Goal: Information Seeking & Learning: Learn about a topic

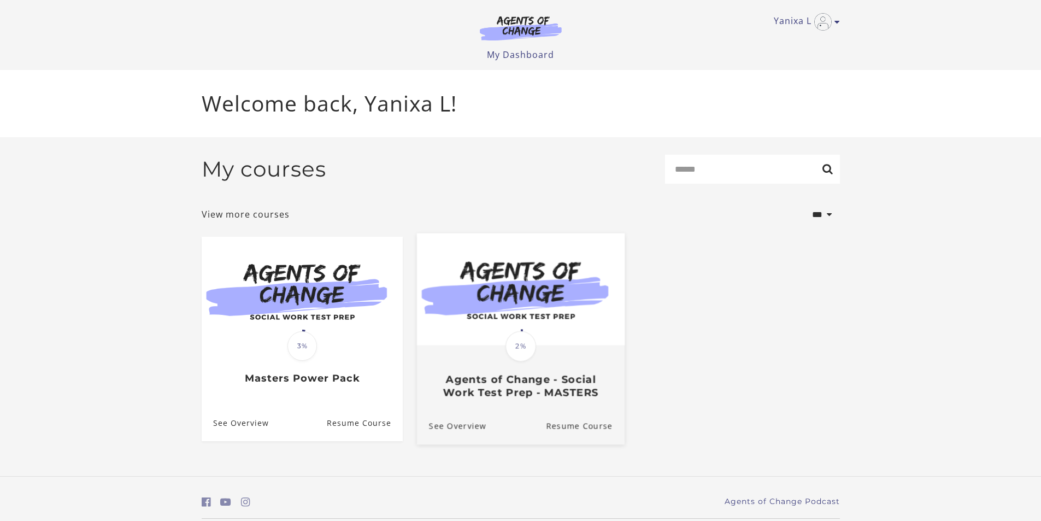
click at [474, 370] on div "Translation missing: en.liquid.partials.dashboard_course_card.progress_descript…" at bounding box center [520, 372] width 208 height 52
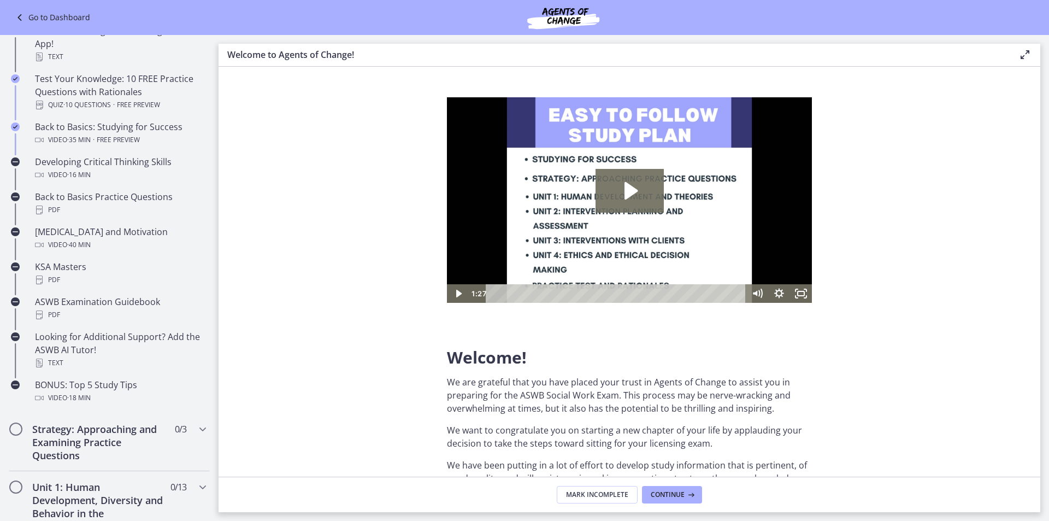
scroll to position [256, 0]
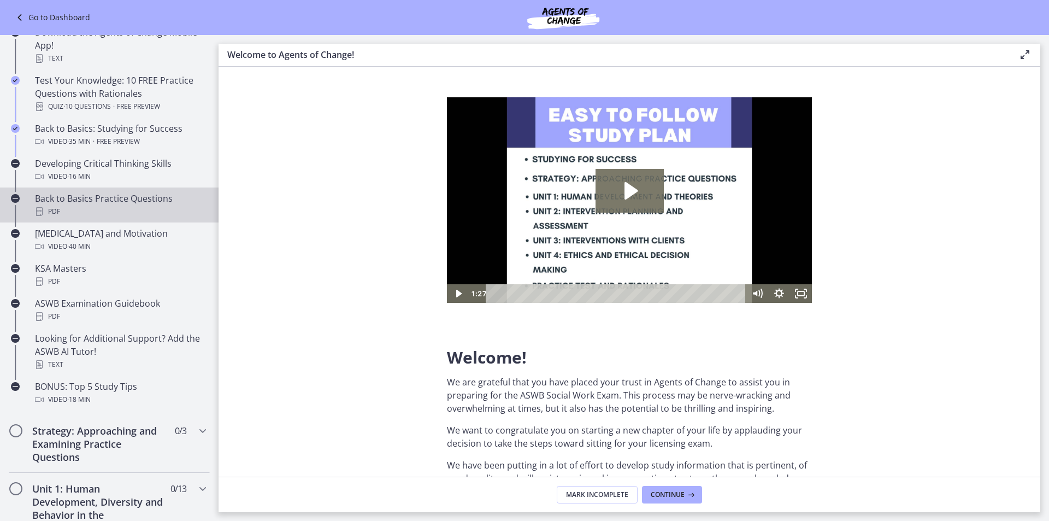
click at [134, 201] on div "Back to Basics Practice Questions PDF" at bounding box center [120, 205] width 170 height 26
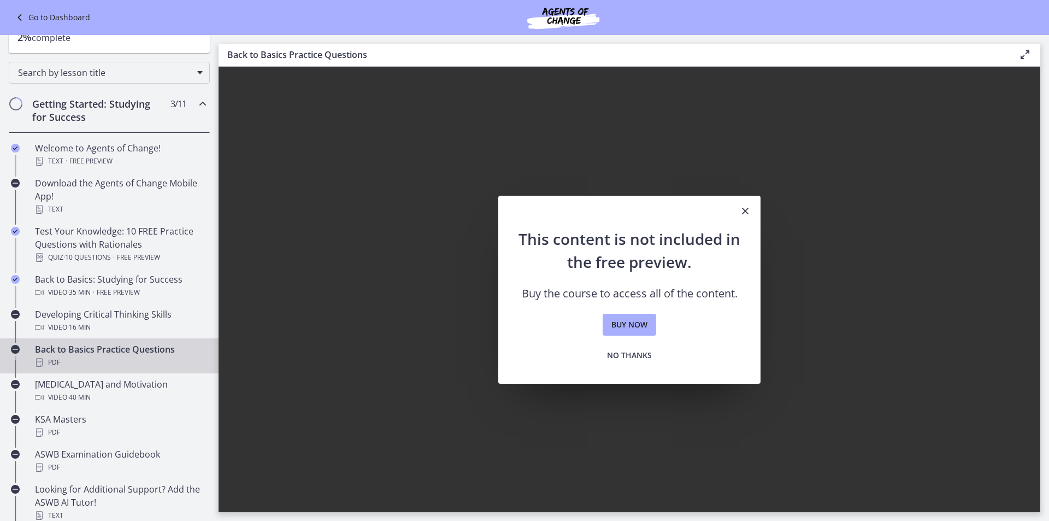
scroll to position [93, 0]
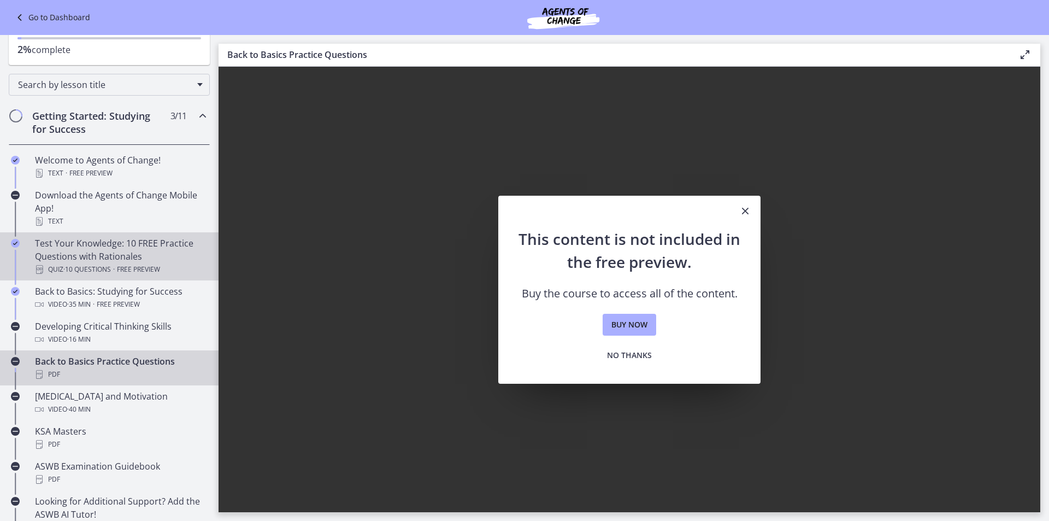
click at [128, 261] on div "Test Your Knowledge: 10 FREE Practice Questions with Rationales Quiz · 10 Quest…" at bounding box center [120, 256] width 170 height 39
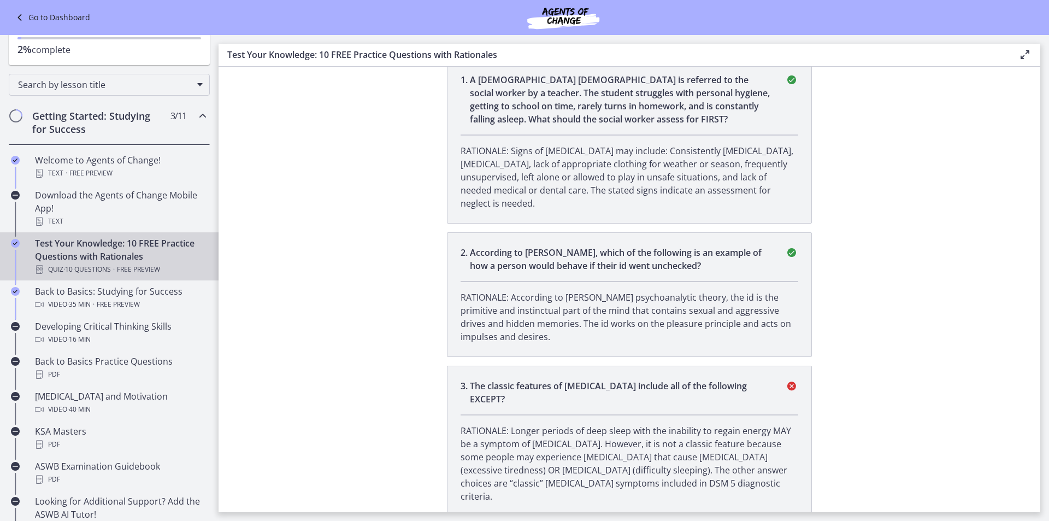
scroll to position [109, 0]
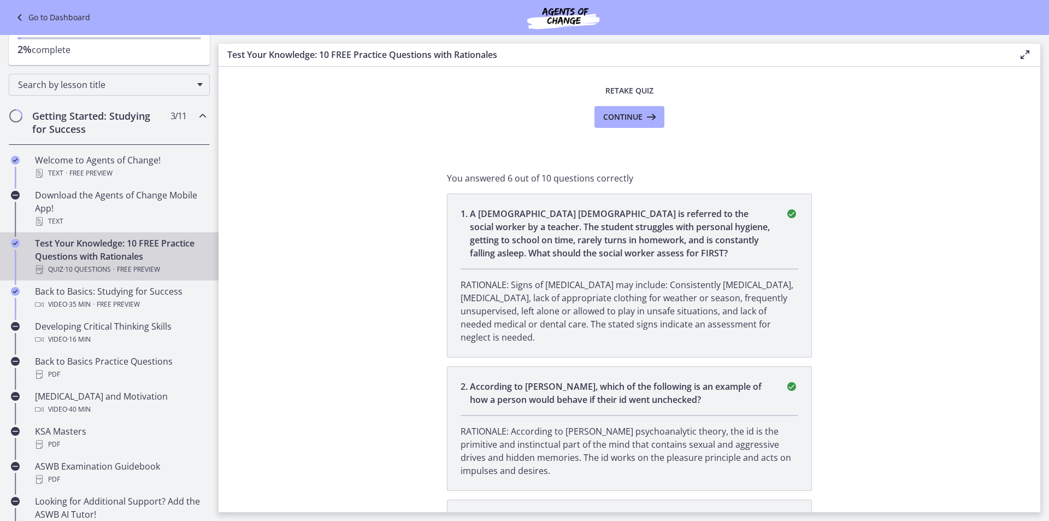
click at [643, 255] on p "A 13-year-old male is referred to the social worker by a teacher. The student s…" at bounding box center [621, 233] width 302 height 52
click at [787, 215] on icon "correct" at bounding box center [791, 213] width 13 height 13
click at [616, 117] on span "Continue" at bounding box center [622, 116] width 39 height 13
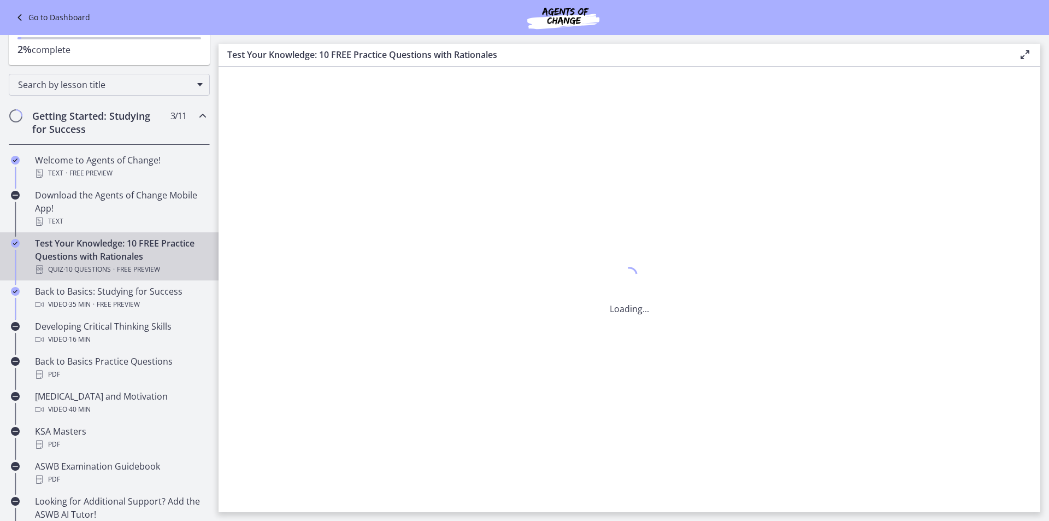
scroll to position [0, 0]
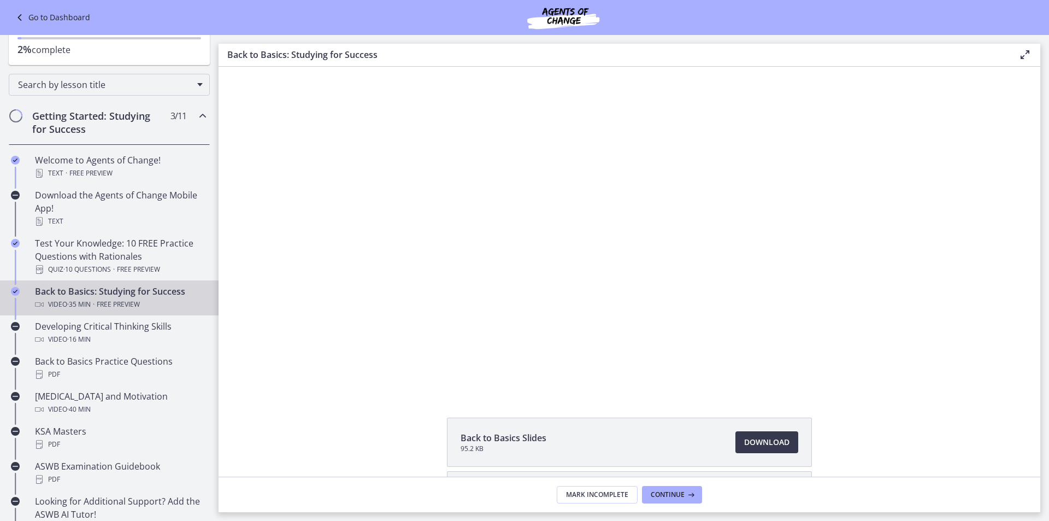
scroll to position [96, 0]
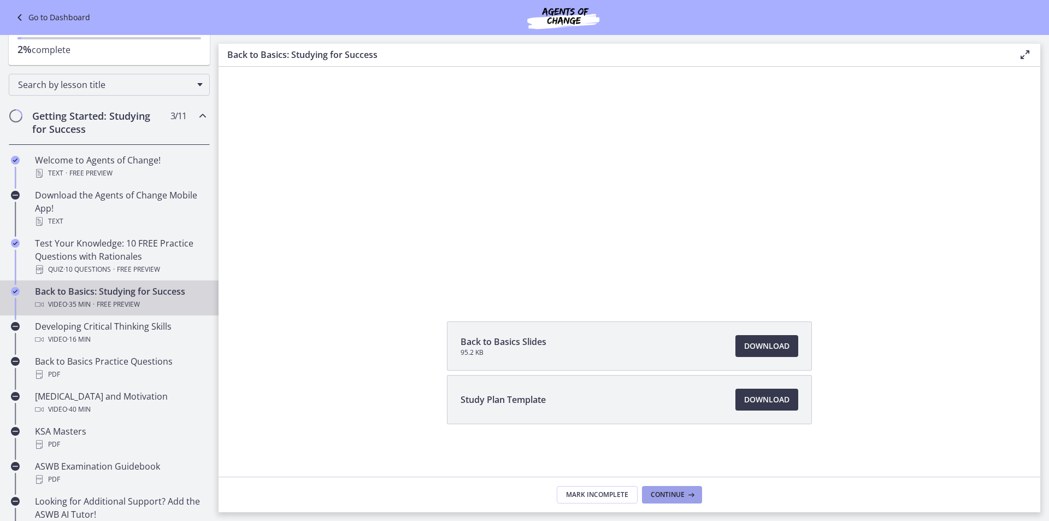
click at [656, 497] on span "Continue" at bounding box center [668, 494] width 34 height 9
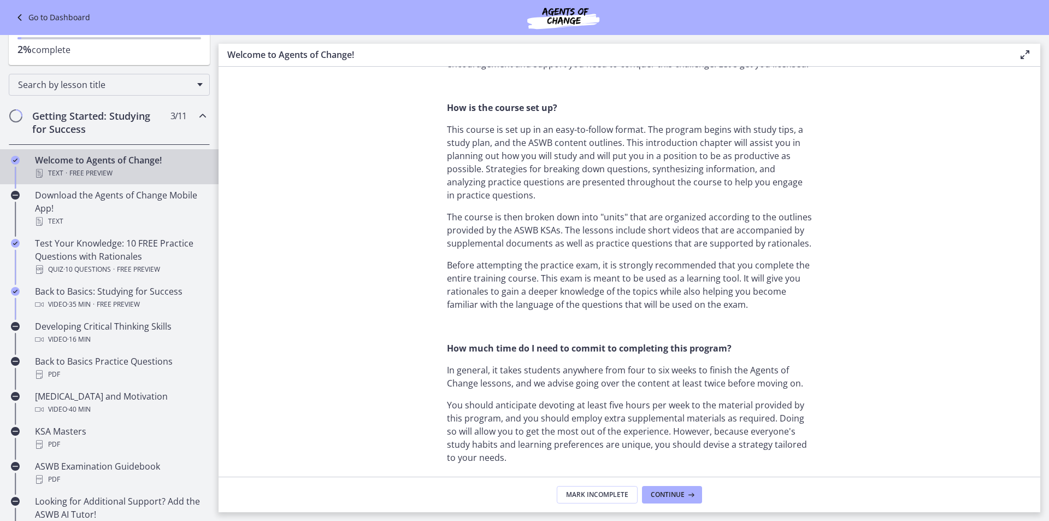
scroll to position [492, 0]
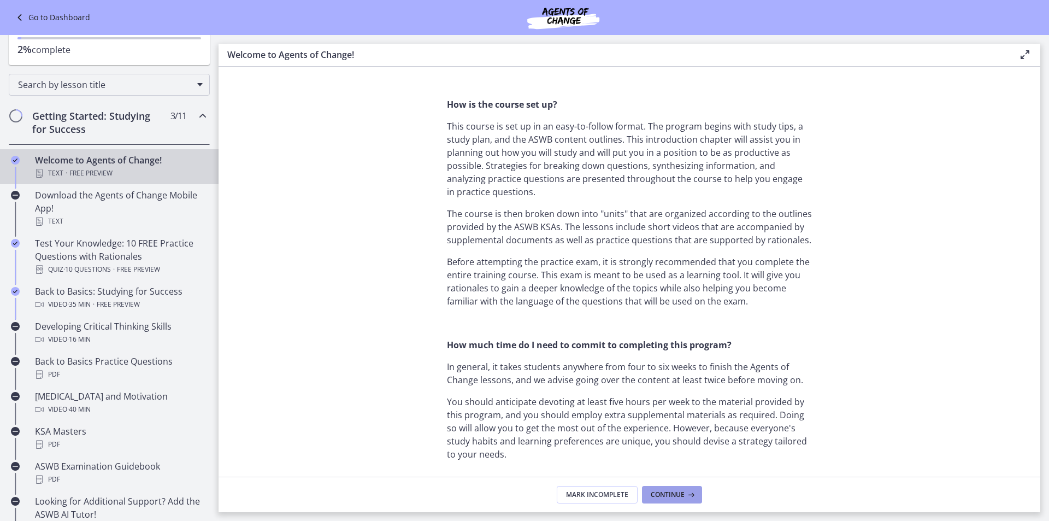
click at [688, 502] on button "Continue" at bounding box center [672, 494] width 60 height 17
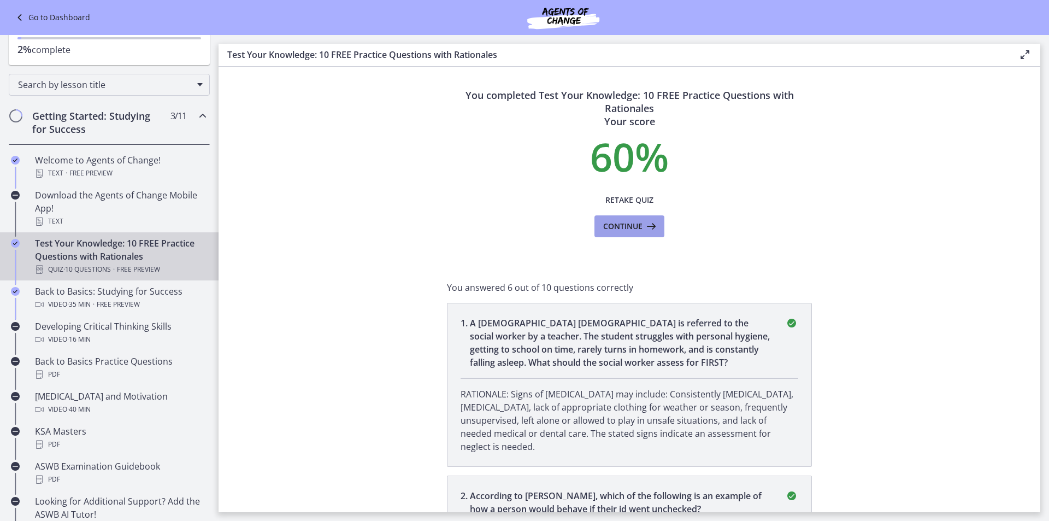
click at [641, 233] on button "Continue" at bounding box center [629, 226] width 70 height 22
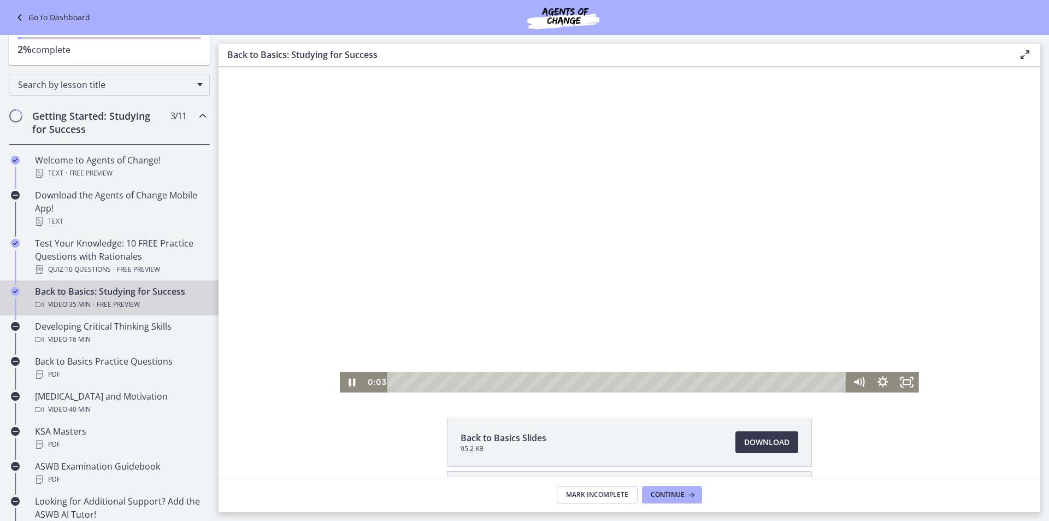
scroll to position [96, 0]
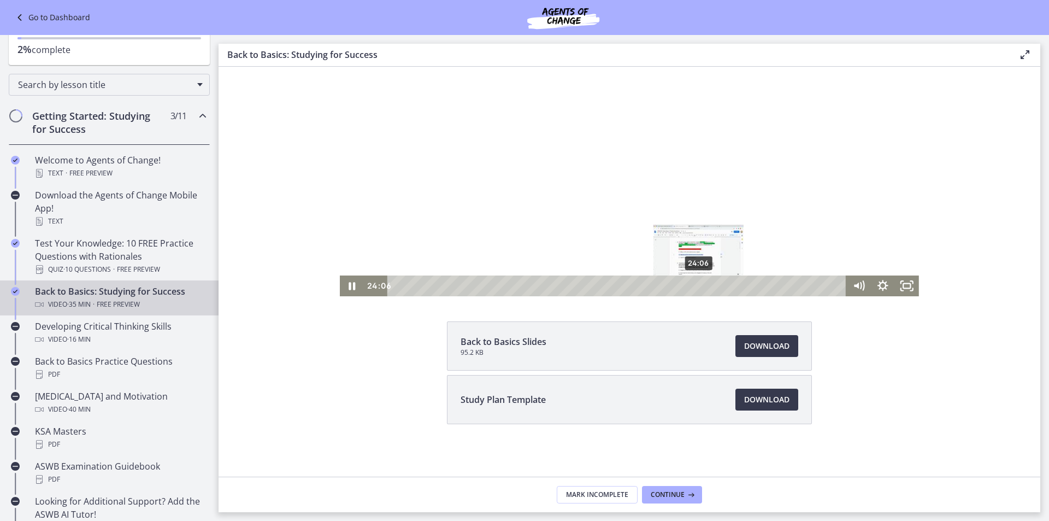
click at [695, 288] on div "24:06" at bounding box center [618, 285] width 444 height 21
click at [500, 189] on div at bounding box center [629, 133] width 579 height 326
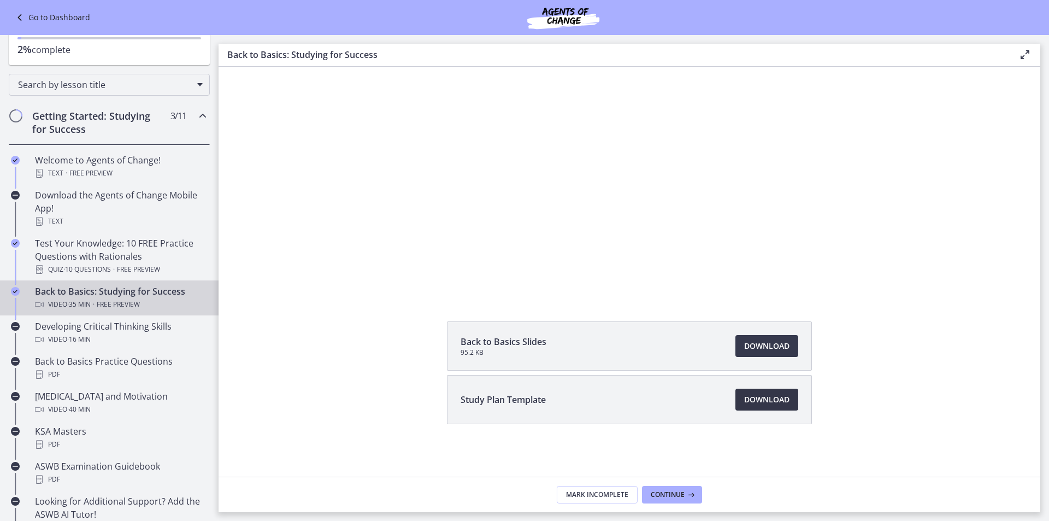
click at [739, 404] on link "Download Opens in a new window" at bounding box center [766, 399] width 63 height 22
